Goal: Communication & Community: Share content

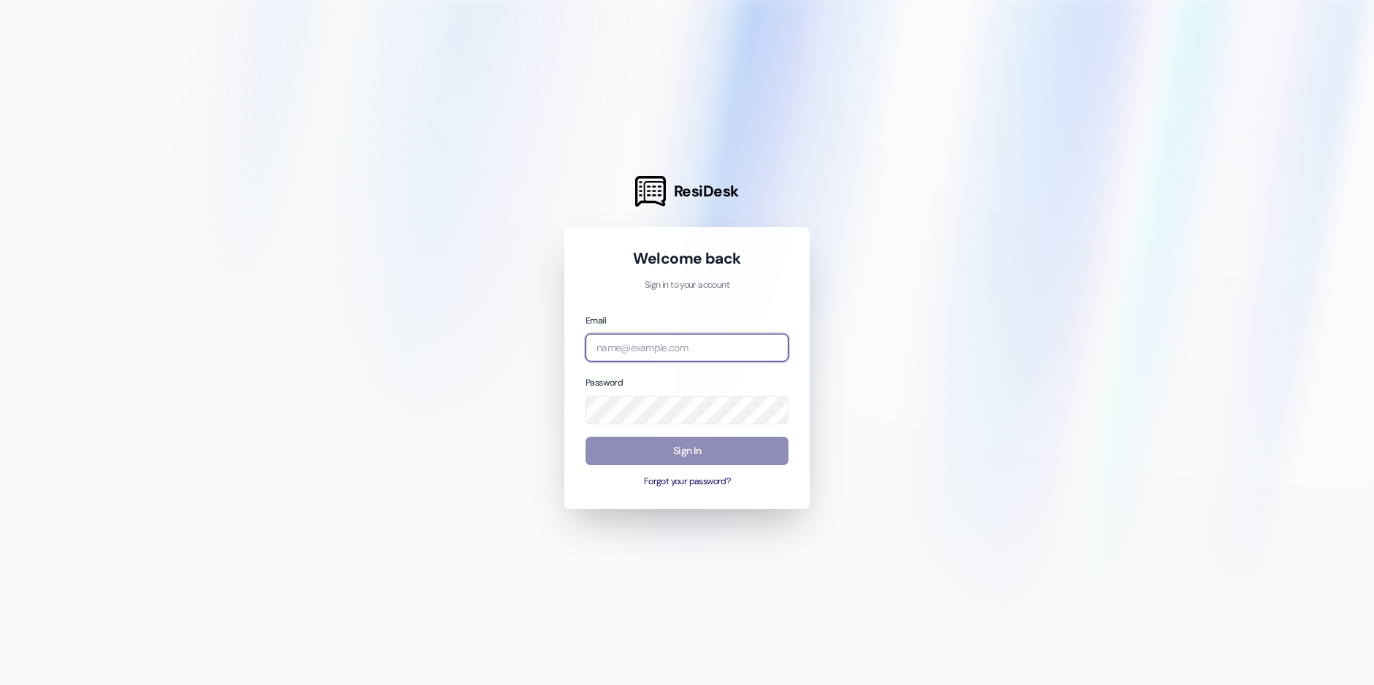
type input "[EMAIL_ADDRESS][DOMAIN_NAME]"
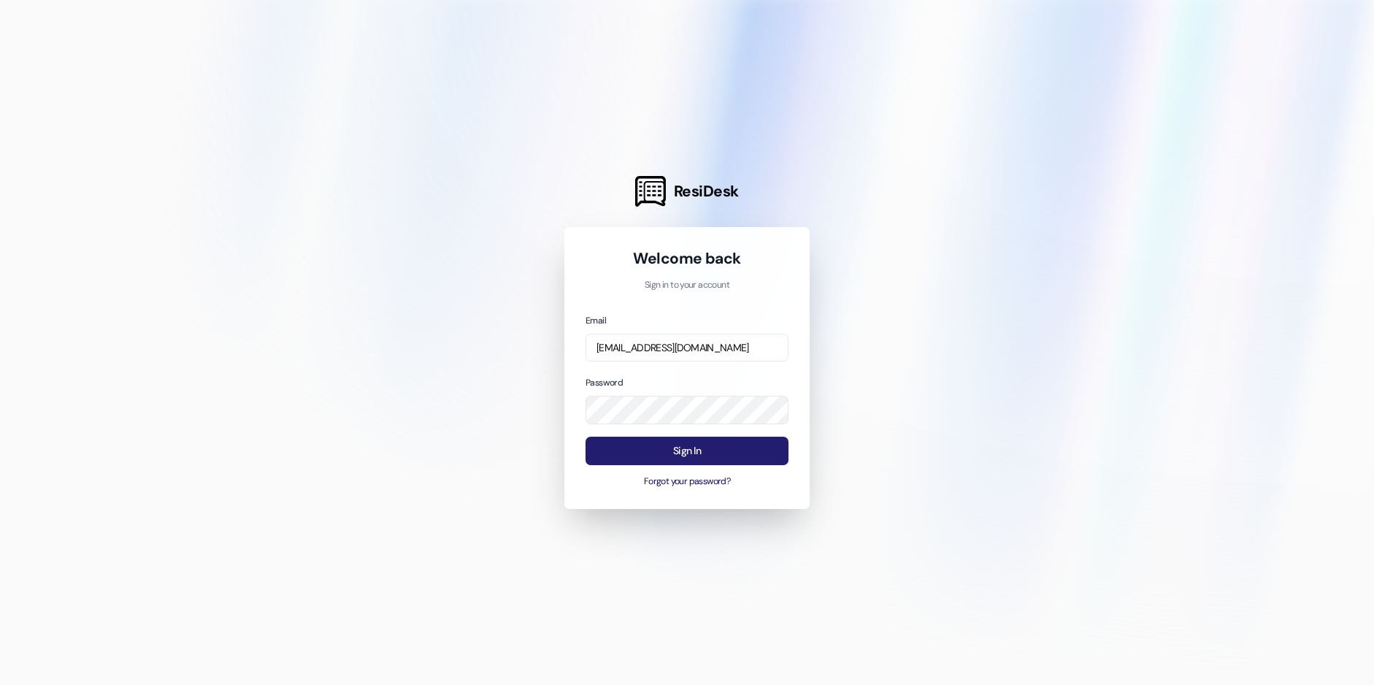
click at [647, 443] on button "Sign In" at bounding box center [687, 451] width 203 height 28
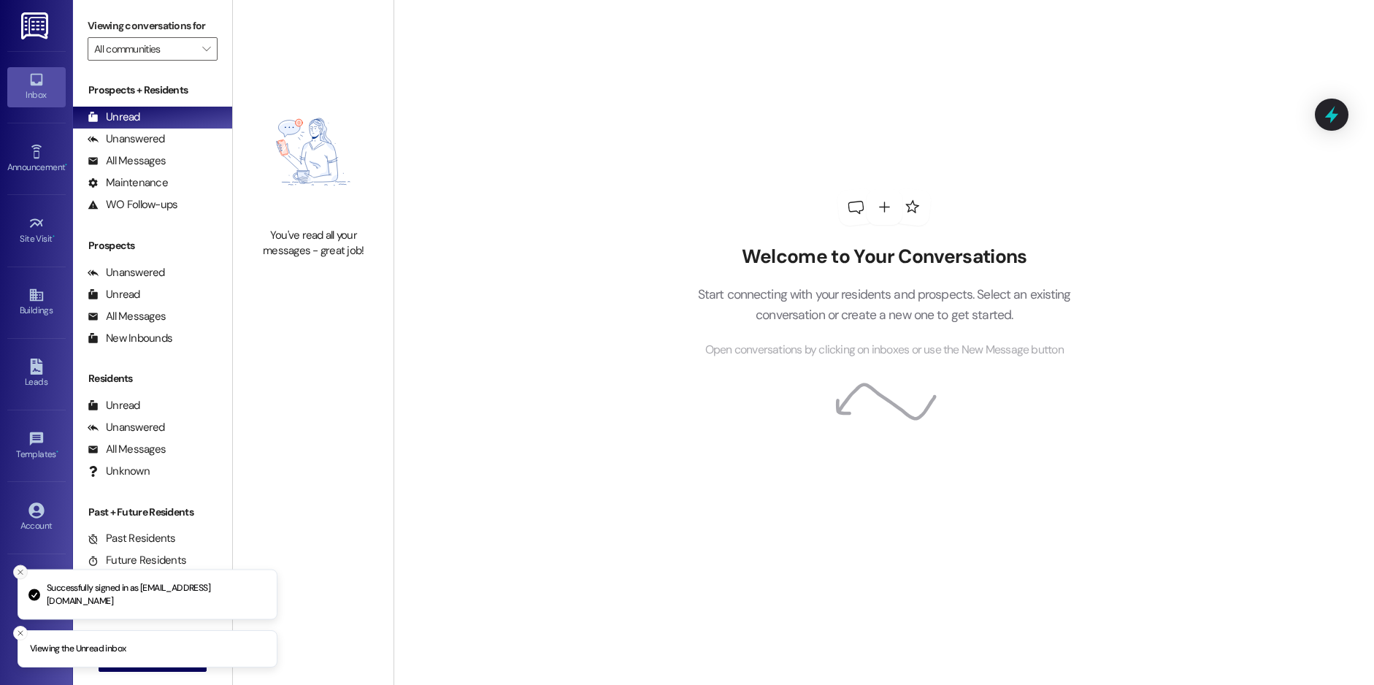
click at [20, 570] on icon "Close toast" at bounding box center [20, 572] width 9 height 9
click at [28, 172] on div "Announcement •" at bounding box center [36, 167] width 73 height 15
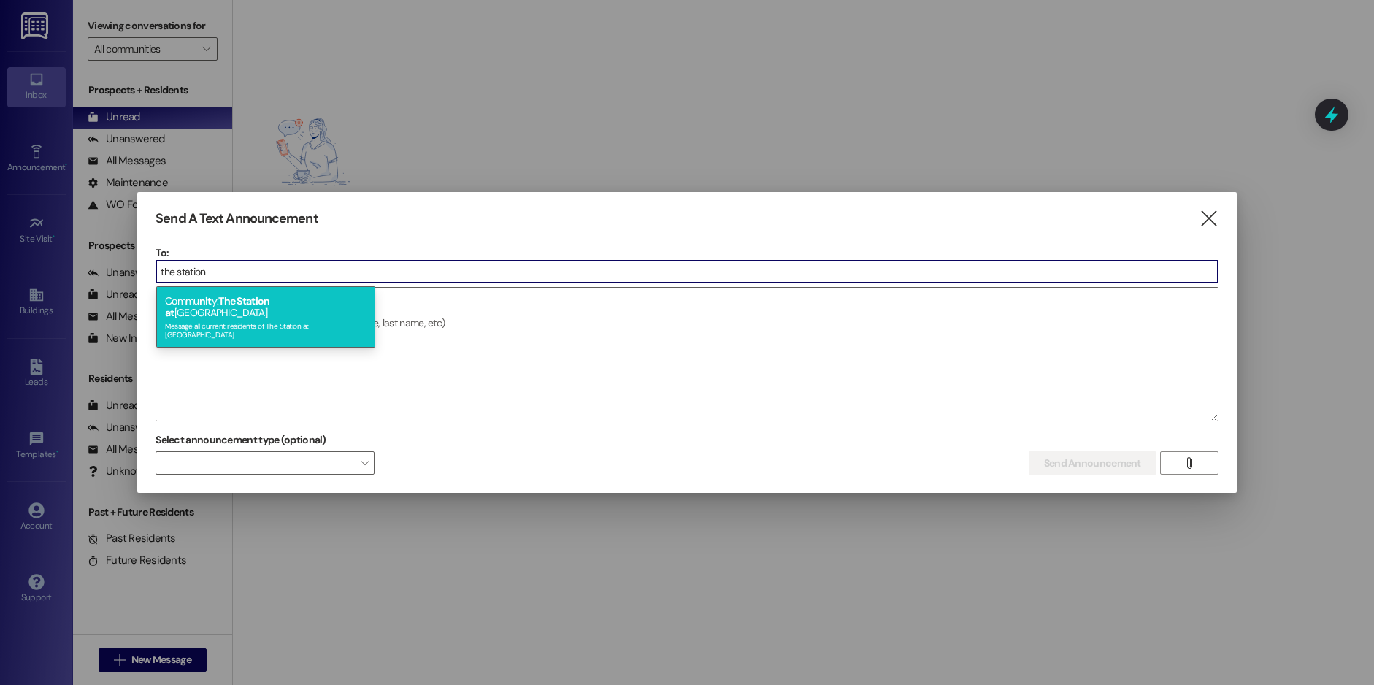
type input "the station"
click at [233, 305] on span "The Station at" at bounding box center [217, 306] width 104 height 25
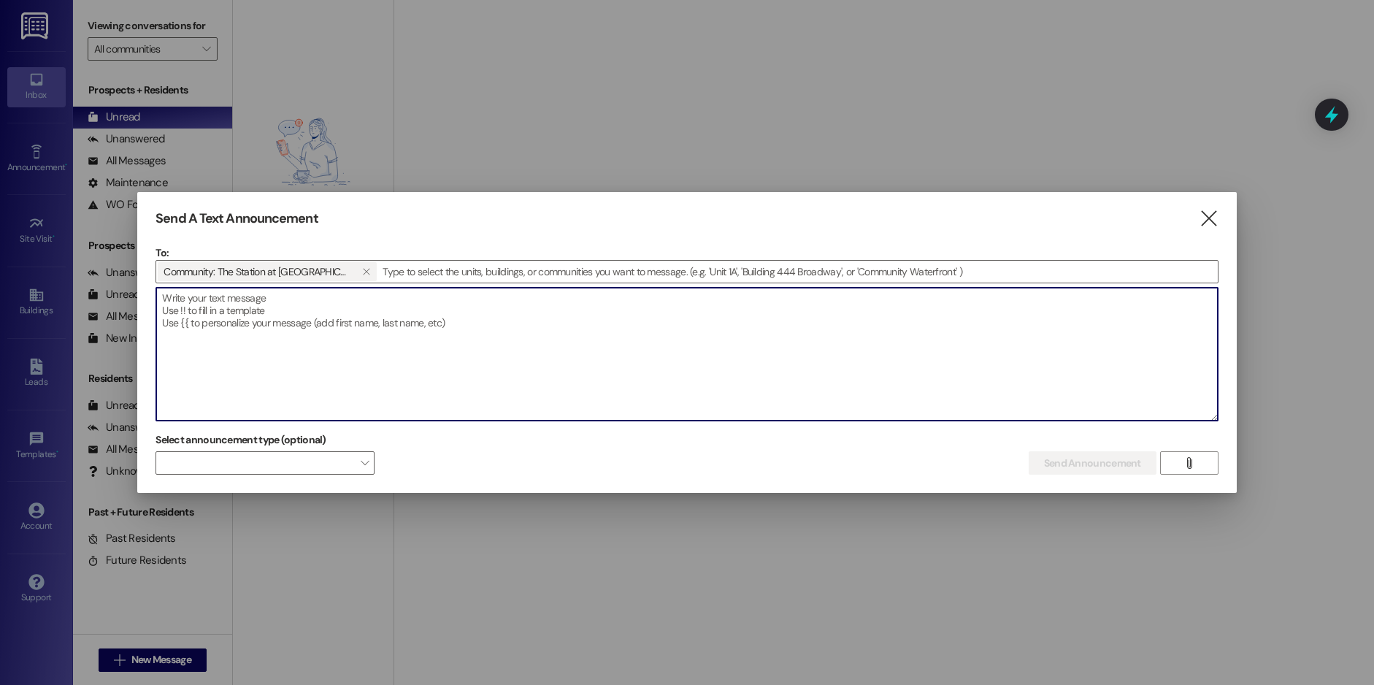
click at [226, 305] on textarea at bounding box center [687, 354] width 1062 height 133
paste textarea "Urgent: Package Room Full – Immediate Pickup Required Dear All, The package roo…"
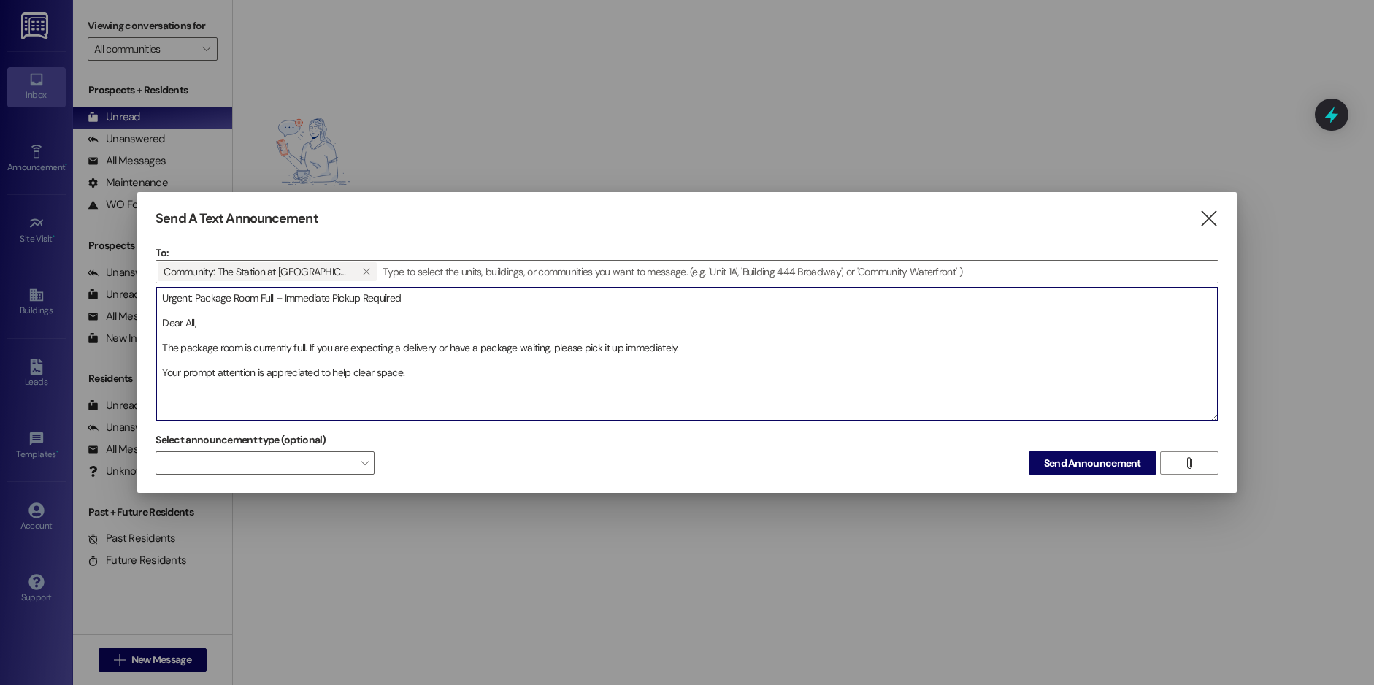
drag, startPoint x: 202, startPoint y: 325, endPoint x: 159, endPoint y: 319, distance: 42.8
click at [159, 319] on textarea "Urgent: Package Room Full – Immediate Pickup Required Dear All, The package roo…" at bounding box center [687, 354] width 1062 height 133
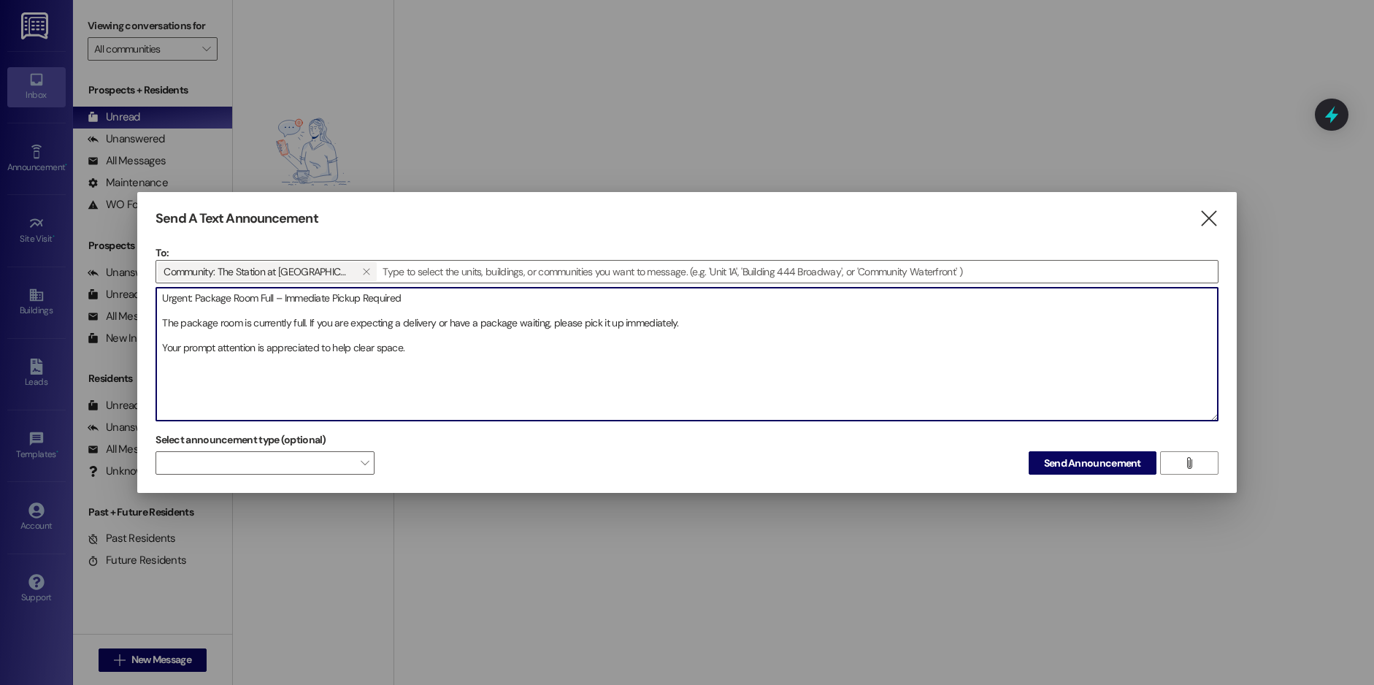
click at [171, 312] on textarea "Urgent: Package Room Full – Immediate Pickup Required The package room is curre…" at bounding box center [687, 354] width 1062 height 133
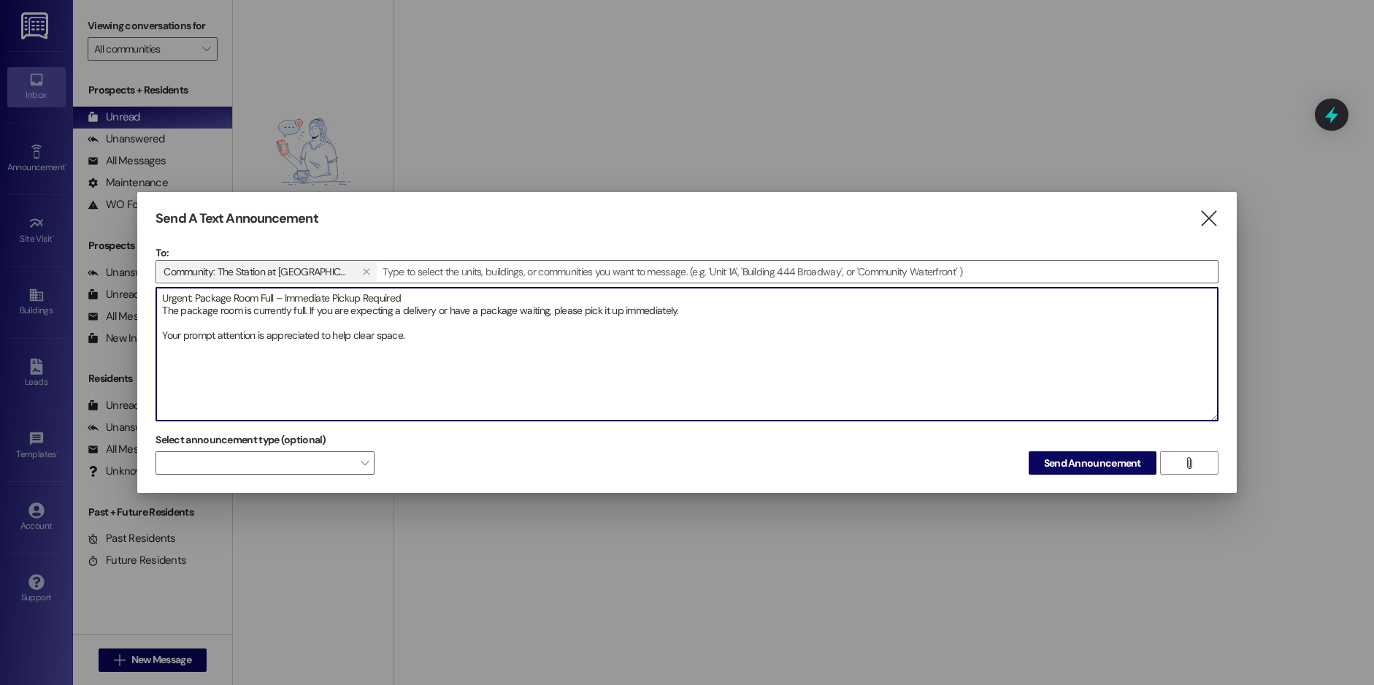
click at [166, 323] on textarea "Urgent: Package Room Full – Immediate Pickup Required The package room is curre…" at bounding box center [687, 354] width 1062 height 133
drag, startPoint x: 405, startPoint y: 296, endPoint x: 164, endPoint y: 289, distance: 240.3
click at [164, 288] on textarea "Urgent: Package Room Full – Immediate Pickup Required The package room is curre…" at bounding box center [687, 354] width 1062 height 133
drag, startPoint x: 181, startPoint y: 296, endPoint x: 669, endPoint y: 400, distance: 498.7
click at [669, 400] on textarea "Urgent: Package Room Full – Immediate Pickup Required The package room is curre…" at bounding box center [687, 354] width 1062 height 133
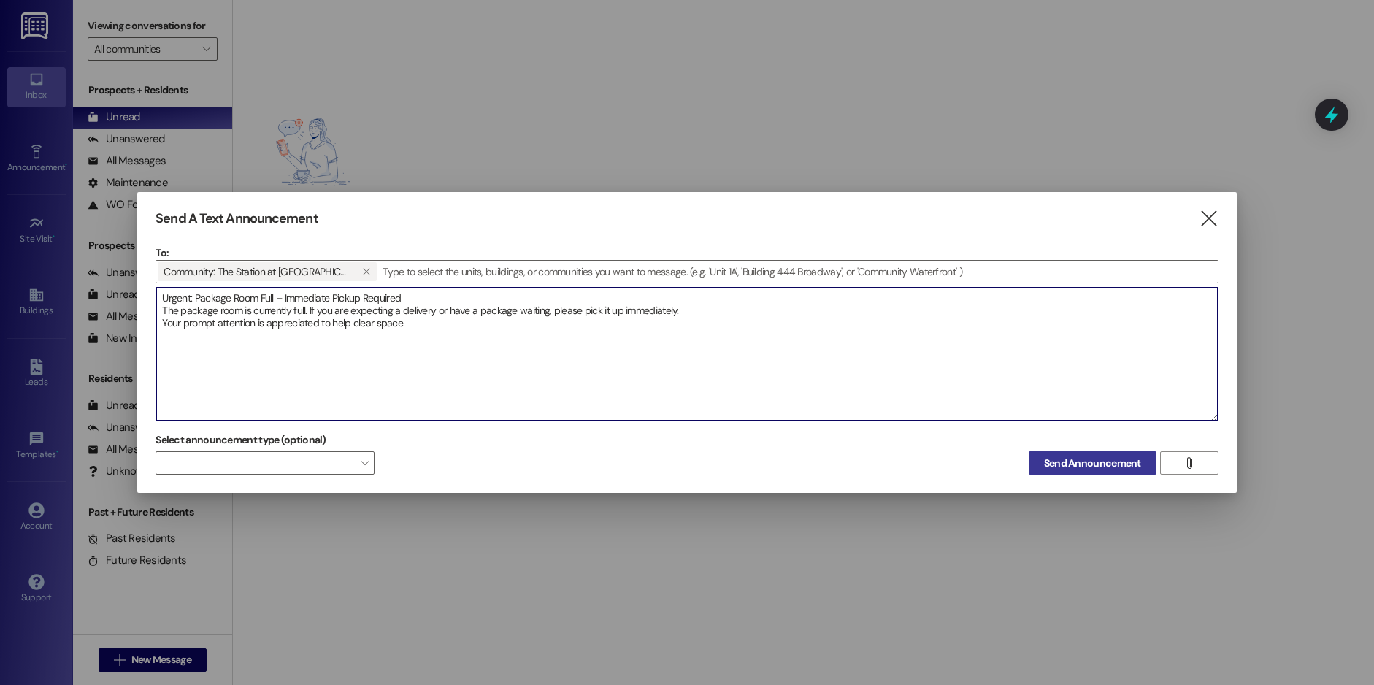
type textarea "Urgent: Package Room Full – Immediate Pickup Required The package room is curre…"
drag, startPoint x: 1067, startPoint y: 459, endPoint x: 1071, endPoint y: 492, distance: 33.8
click at [1071, 493] on div "Send A Text Announcement  To: Community: The Station at [GEOGRAPHIC_DATA]   …" at bounding box center [687, 343] width 1100 height 302
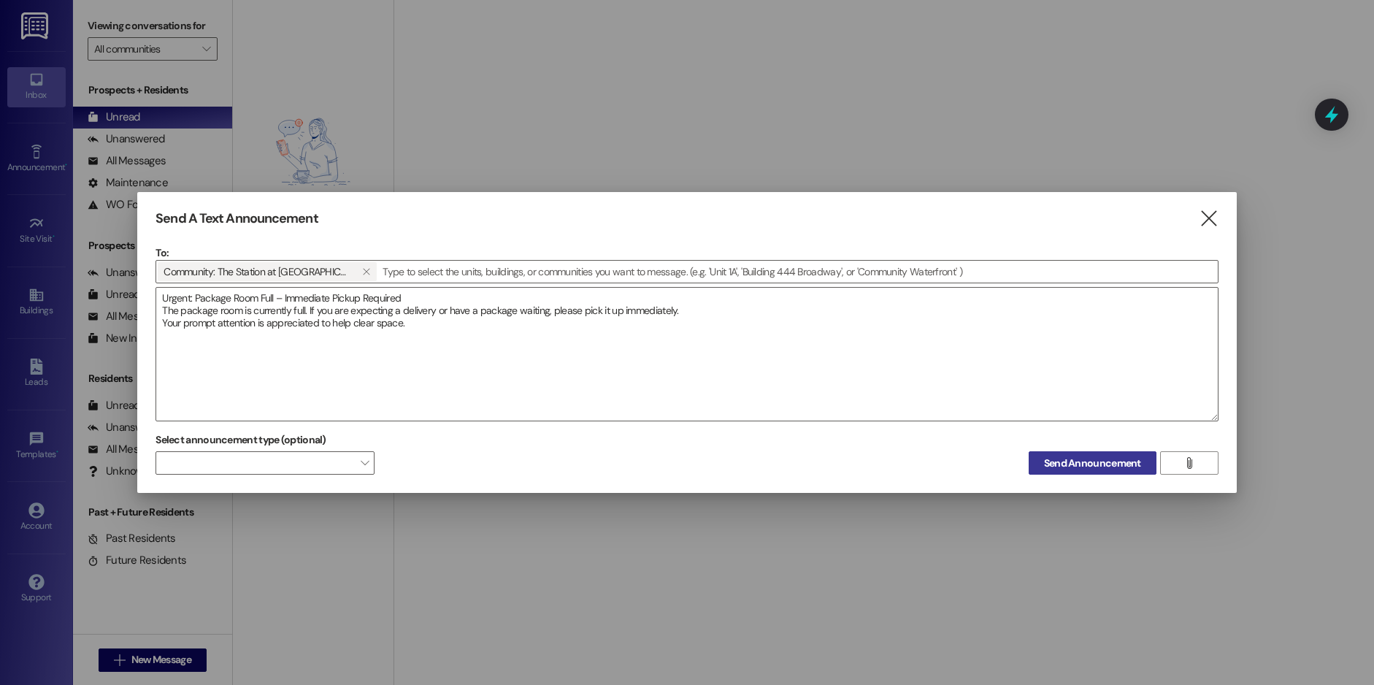
click at [1067, 461] on span "Send Announcement" at bounding box center [1092, 463] width 97 height 15
